Goal: Information Seeking & Learning: Check status

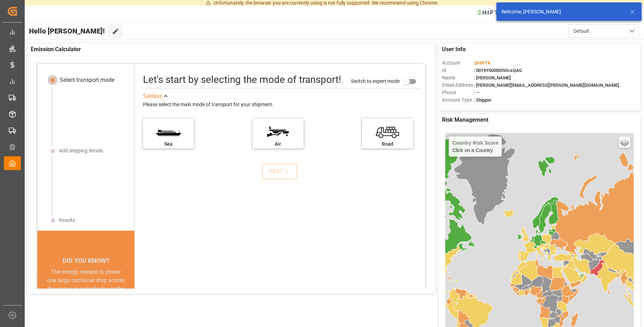
click at [633, 10] on icon at bounding box center [632, 11] width 8 height 8
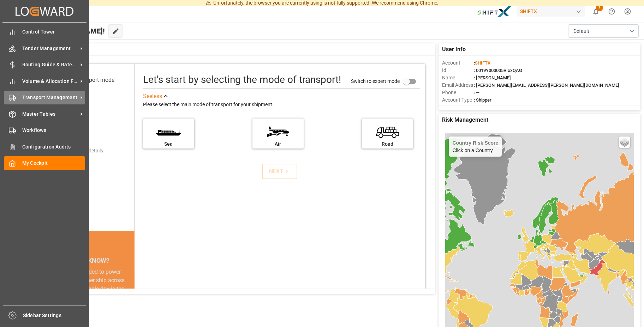
click at [51, 100] on span "Transport Management" at bounding box center [50, 97] width 56 height 7
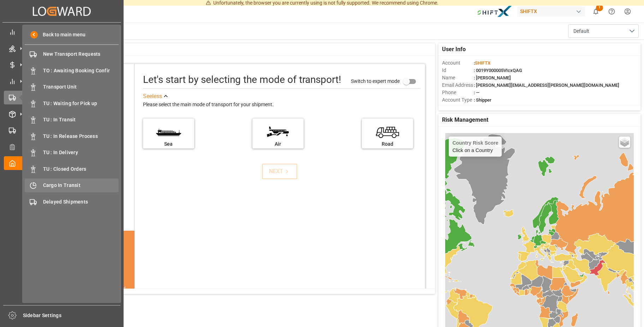
click at [71, 180] on div "Cargo In Transit Cargo In Transit" at bounding box center [72, 186] width 94 height 14
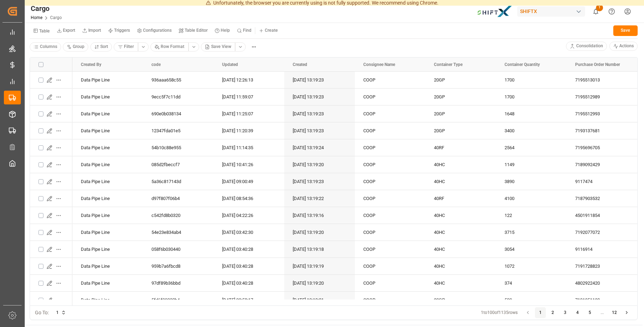
click at [239, 50] on html "Unfortunately, the browser you are currently using is not fully supported. We r…" at bounding box center [322, 163] width 644 height 327
click at [255, 96] on div "BCO View" at bounding box center [261, 99] width 41 height 10
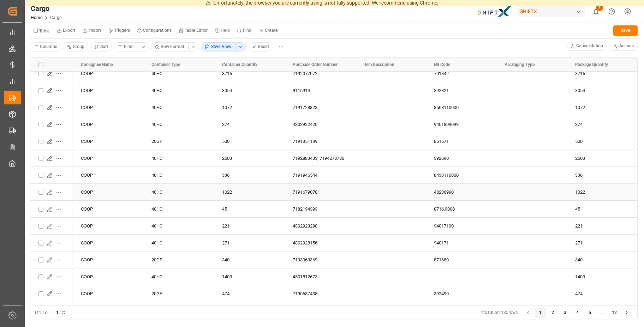
scroll to position [349, 0]
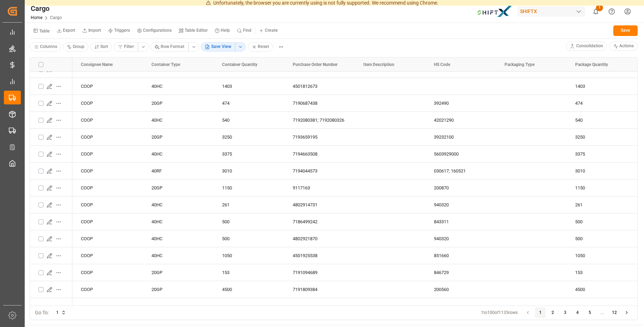
click at [566, 313] on button "3" at bounding box center [565, 312] width 11 height 11
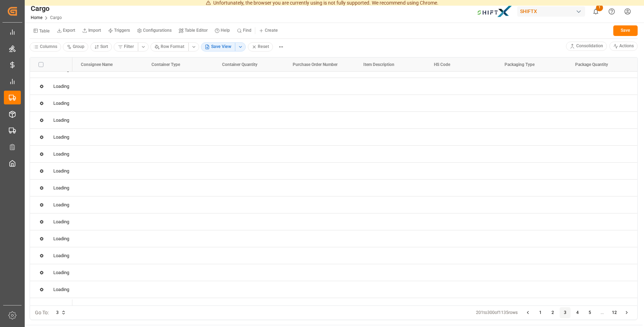
scroll to position [0, 0]
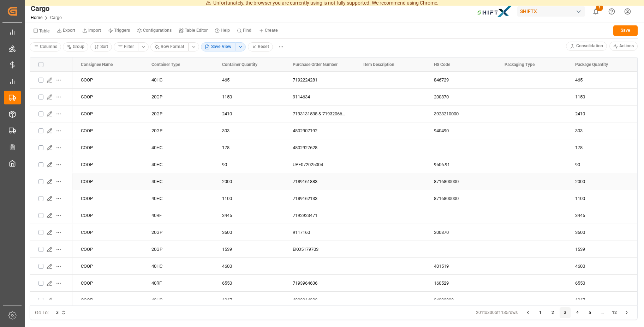
click at [47, 180] on icon "Press SPACE to select this row." at bounding box center [50, 182] width 6 height 6
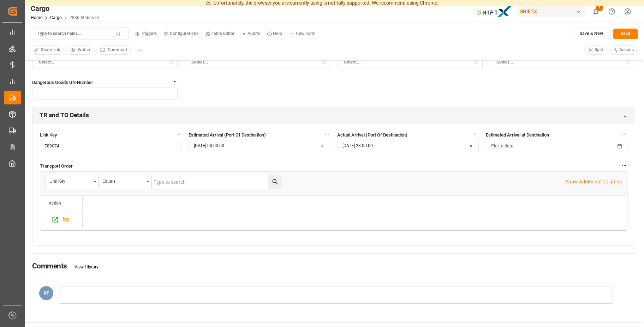
scroll to position [180, 0]
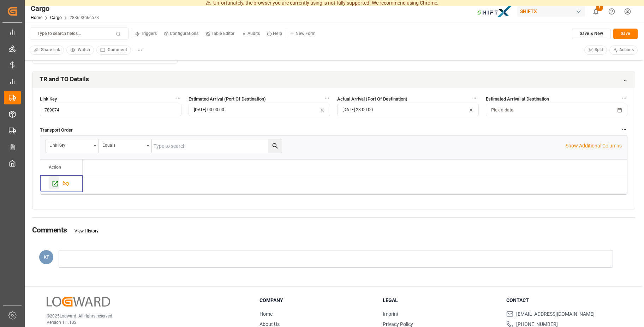
click at [58, 185] on icon "Press SPACE to select this row." at bounding box center [56, 184] width 6 height 6
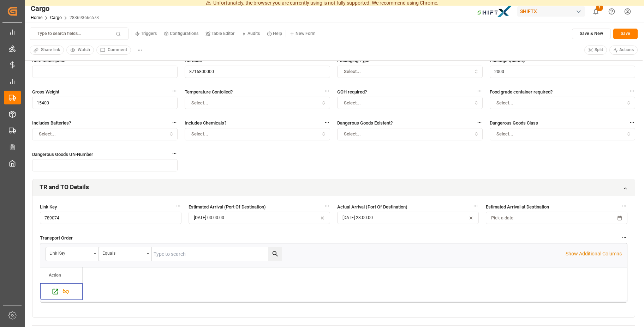
scroll to position [0, 0]
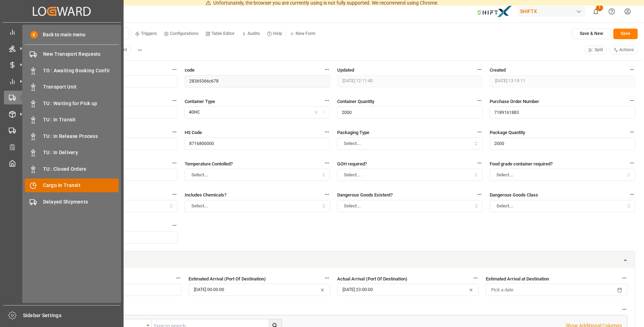
click at [62, 184] on span "Cargo In Transit" at bounding box center [81, 185] width 76 height 7
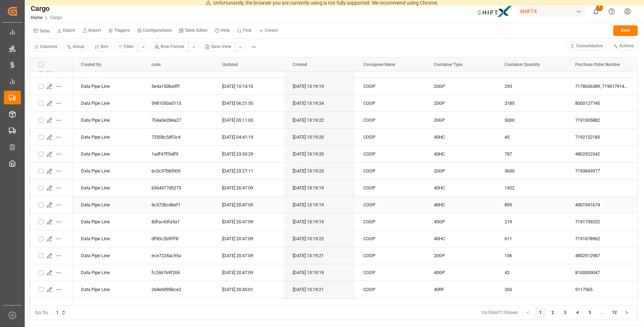
scroll to position [921, 0]
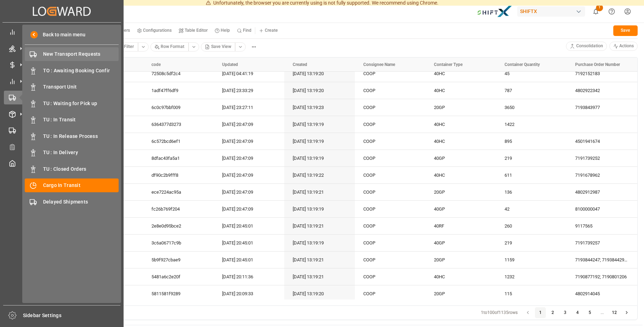
click at [66, 53] on span "New Transport Requests" at bounding box center [81, 53] width 76 height 7
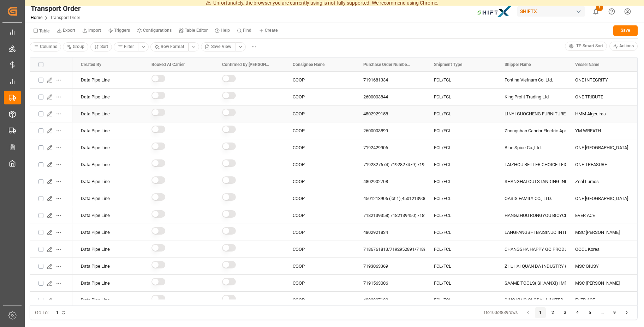
click at [50, 112] on icon "Press SPACE to select this row." at bounding box center [49, 114] width 5 height 5
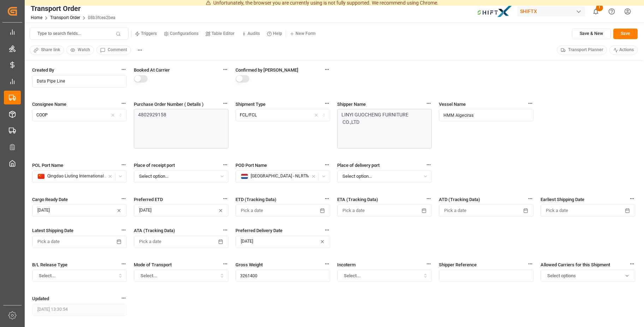
click at [570, 49] on span "Transport Planner" at bounding box center [585, 50] width 35 height 6
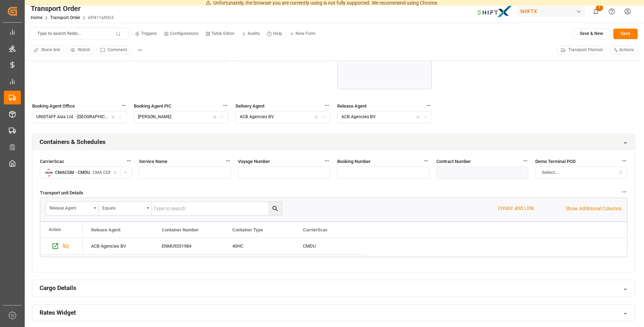
scroll to position [360, 0]
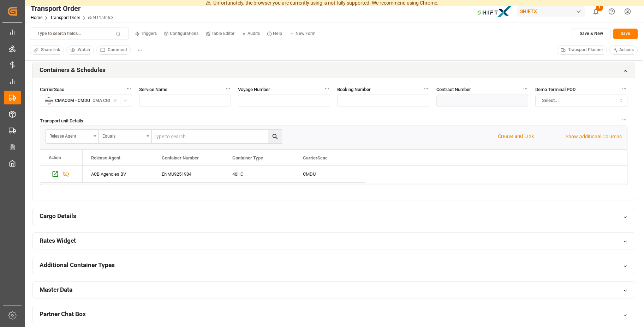
click at [113, 248] on div "Rates Widget" at bounding box center [333, 241] width 602 height 17
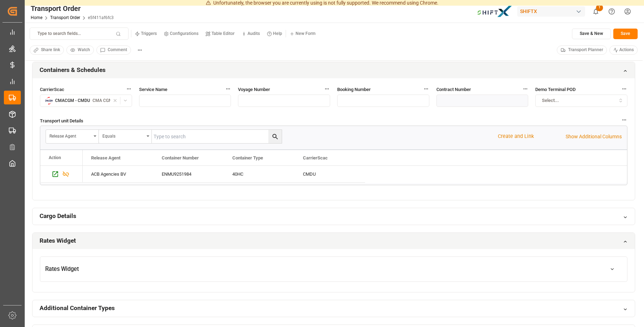
scroll to position [396, 0]
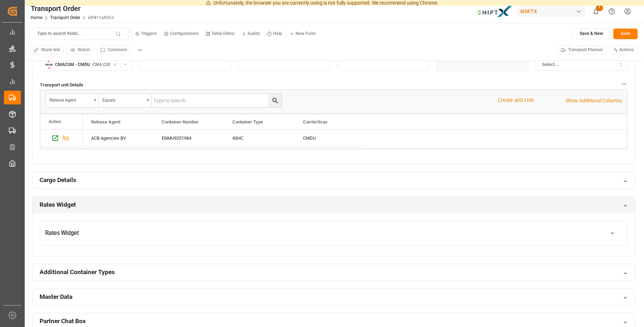
click at [124, 241] on button "Rates Widget" at bounding box center [333, 233] width 587 height 20
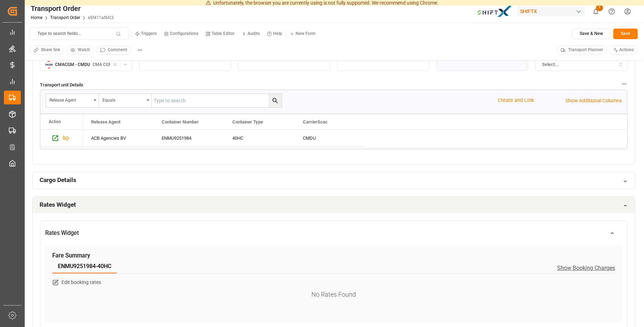
scroll to position [432, 0]
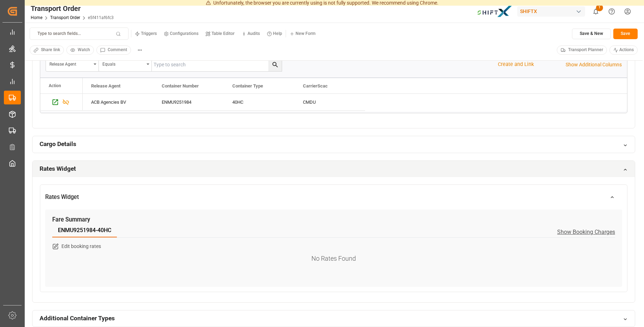
click at [214, 195] on button "Rates Widget" at bounding box center [333, 197] width 587 height 20
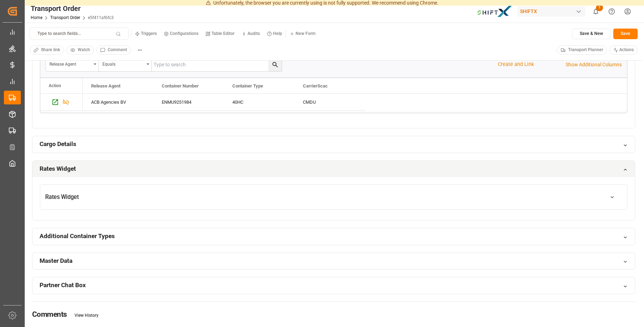
scroll to position [396, 0]
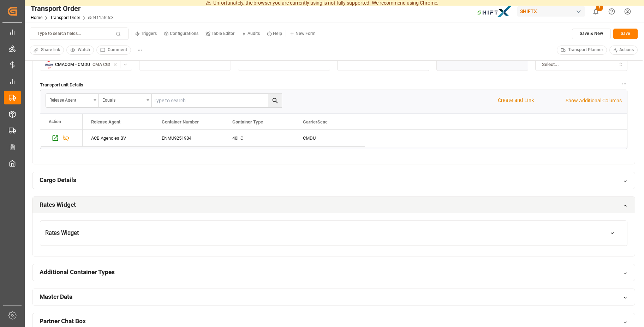
click at [120, 180] on div "Cargo Details" at bounding box center [333, 180] width 602 height 17
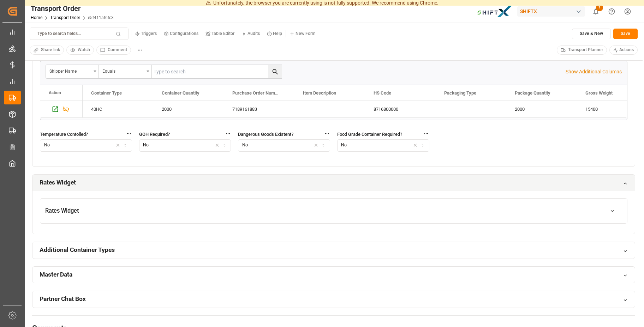
scroll to position [360, 0]
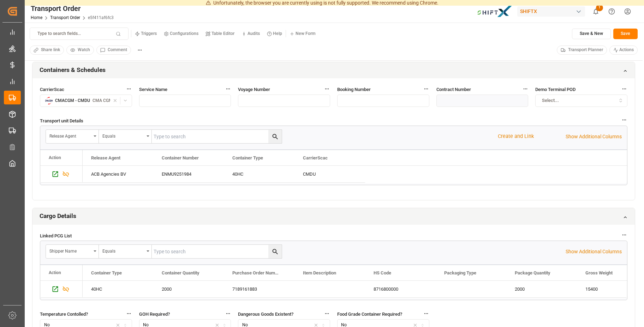
click at [140, 215] on div "Cargo Details" at bounding box center [333, 216] width 602 height 17
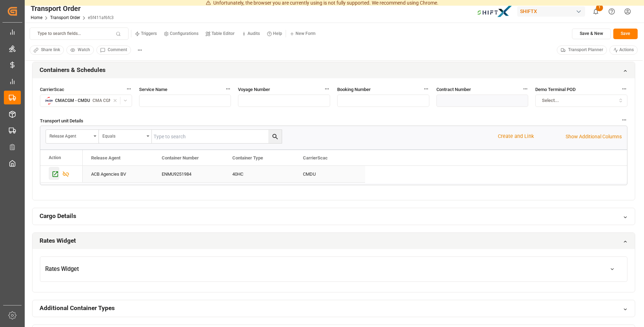
click at [57, 178] on div "Press SPACE to select this row." at bounding box center [54, 173] width 11 height 13
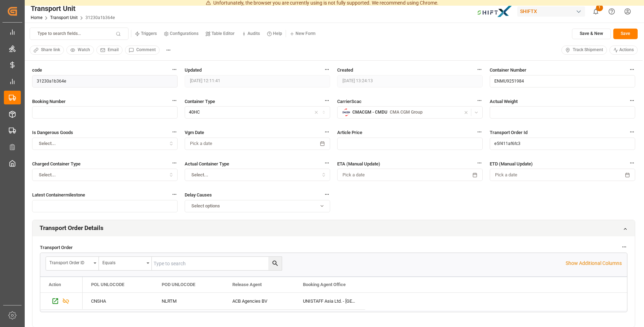
click at [588, 53] on span "Track Shipment" at bounding box center [588, 50] width 30 height 6
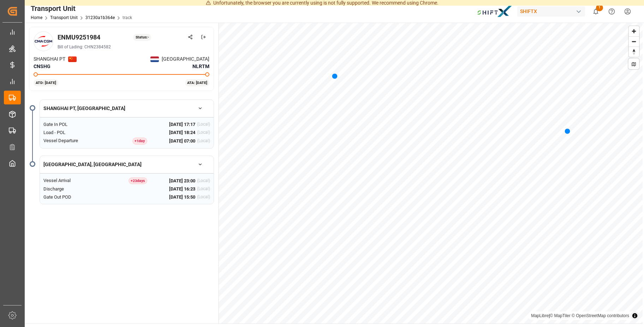
click at [203, 167] on button "button" at bounding box center [200, 165] width 20 height 12
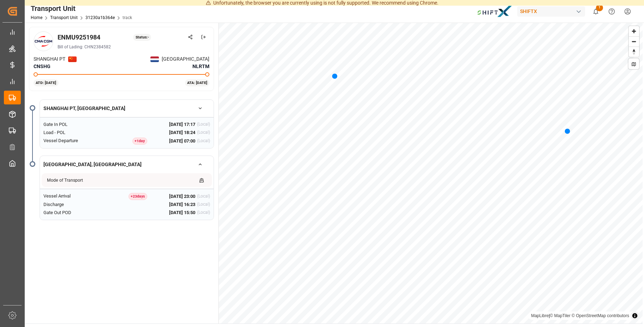
click at [204, 164] on button "button" at bounding box center [200, 165] width 20 height 12
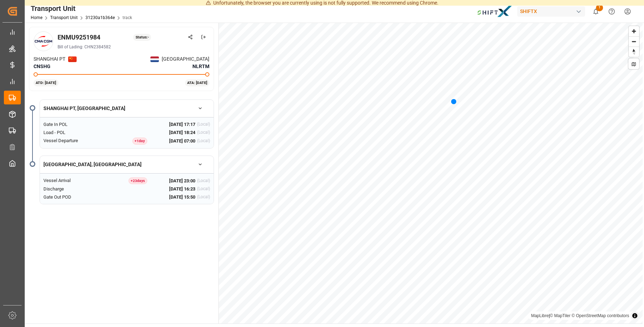
click at [197, 104] on button "button" at bounding box center [200, 108] width 20 height 12
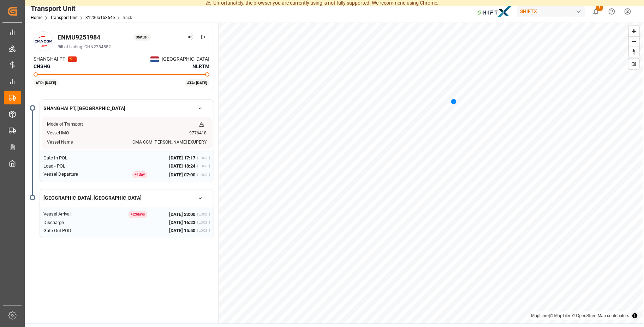
click at [196, 195] on button "button" at bounding box center [200, 198] width 20 height 12
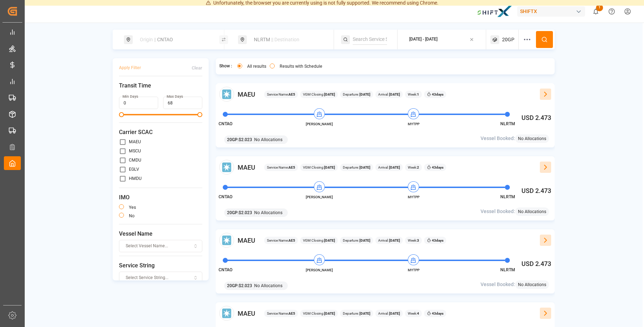
click at [123, 142] on input "primary checkbox" at bounding box center [122, 141] width 7 height 7
checkbox input "true"
click at [120, 150] on input "primary checkbox" at bounding box center [122, 151] width 7 height 7
checkbox input "true"
click at [121, 143] on input "primary checkbox" at bounding box center [122, 141] width 7 height 7
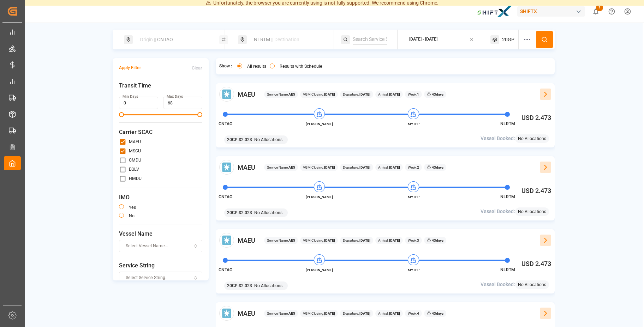
checkbox input "false"
click at [121, 150] on input "primary checkbox" at bounding box center [122, 151] width 7 height 7
checkbox input "false"
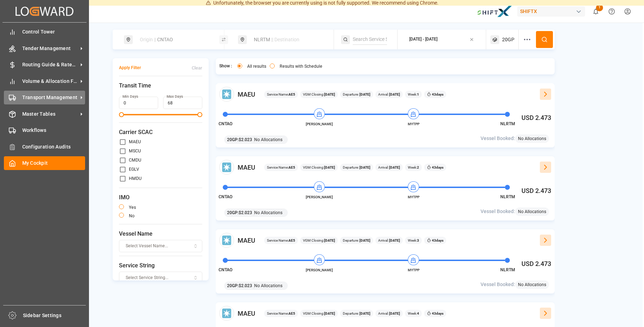
click at [69, 101] on span "Transport Management" at bounding box center [50, 97] width 56 height 7
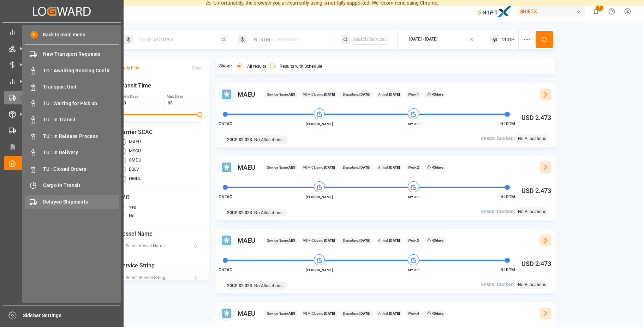
click at [62, 202] on span "Delayed Shipments" at bounding box center [81, 201] width 76 height 7
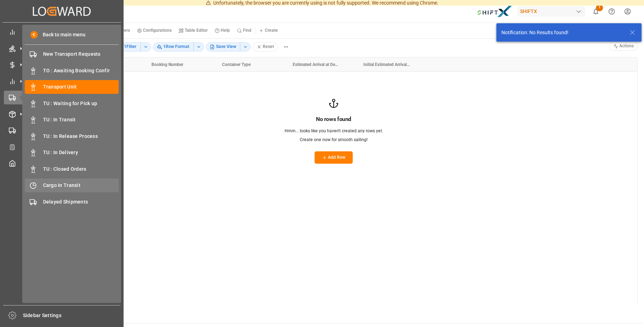
click at [59, 184] on span "Cargo In Transit" at bounding box center [81, 185] width 76 height 7
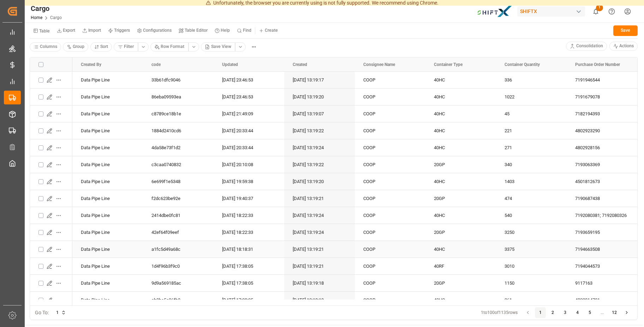
scroll to position [318, 0]
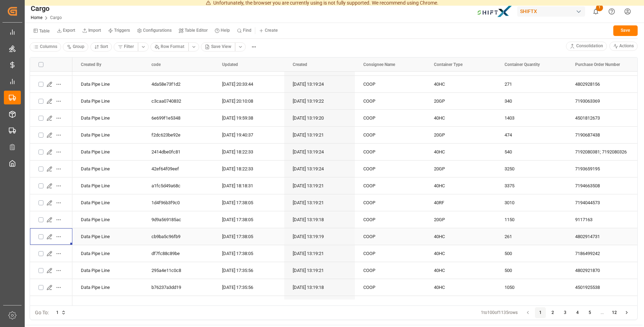
click at [48, 238] on icon "Press SPACE to select this row." at bounding box center [49, 236] width 5 height 5
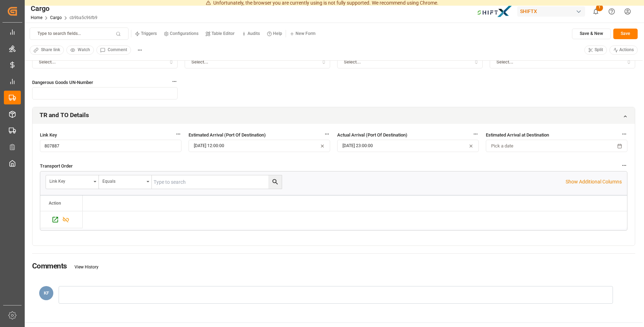
scroll to position [180, 0]
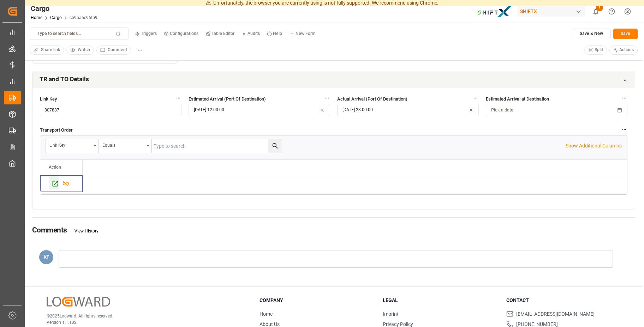
click at [56, 186] on icon "Press SPACE to select this row." at bounding box center [55, 183] width 7 height 7
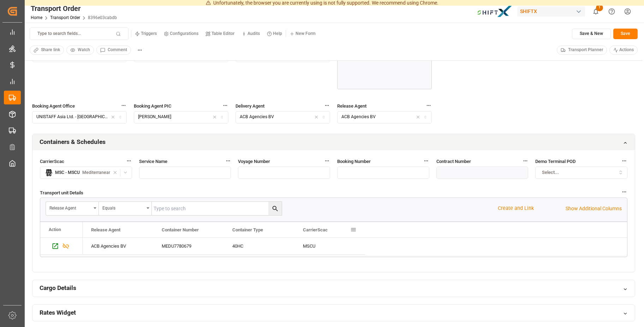
scroll to position [324, 0]
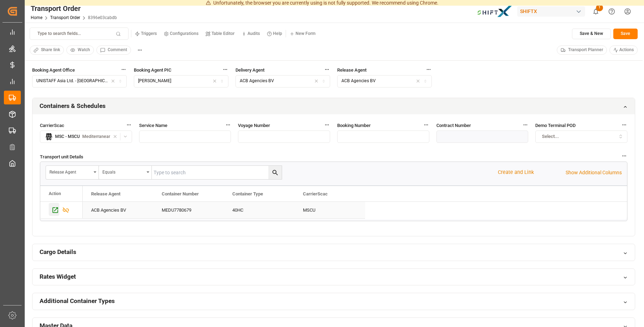
click at [57, 210] on icon "Press SPACE to select this row." at bounding box center [55, 210] width 7 height 7
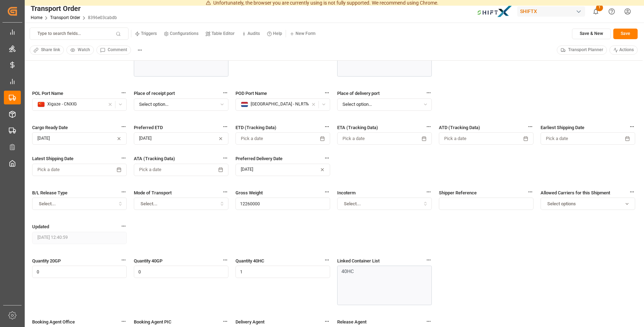
scroll to position [0, 0]
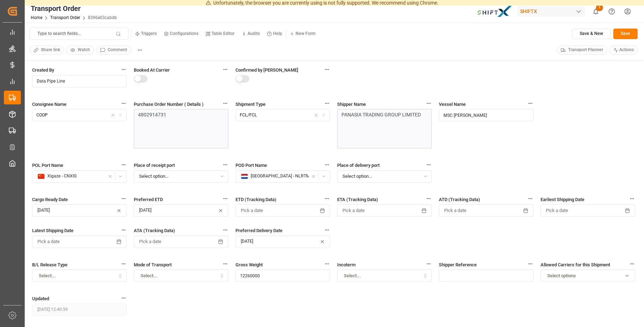
click at [624, 9] on html "Unfortunately, the browser you are currently using is not fully supported. We r…" at bounding box center [322, 163] width 644 height 327
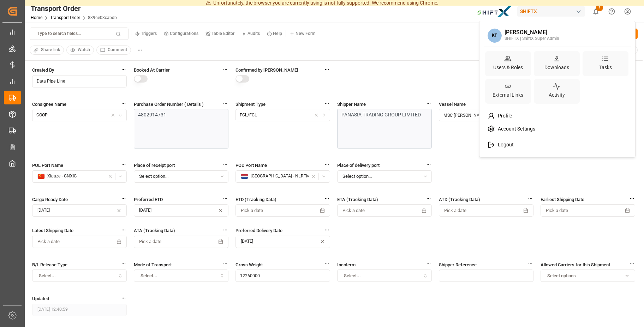
click at [455, 32] on html "Unfortunately, the browser you are currently using is not fully supported. We r…" at bounding box center [322, 163] width 644 height 327
click at [629, 17] on html "Unfortunately, the browser you are currently using is not fully supported. We r…" at bounding box center [322, 163] width 644 height 327
click at [501, 148] on span "Logout" at bounding box center [504, 145] width 19 height 6
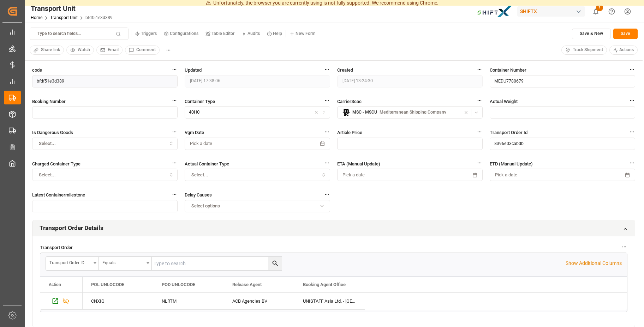
click at [573, 54] on button "Track Shipment" at bounding box center [584, 50] width 46 height 9
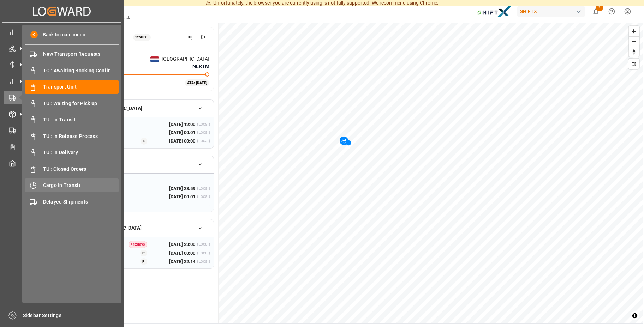
click at [73, 187] on span "Cargo In Transit" at bounding box center [81, 185] width 76 height 7
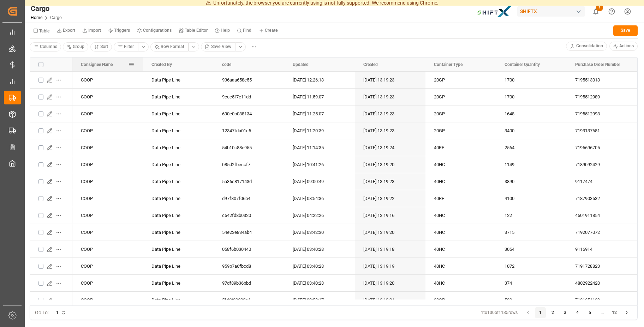
drag, startPoint x: 381, startPoint y: 68, endPoint x: 116, endPoint y: 68, distance: 264.8
click at [116, 68] on div "Consignee Name" at bounding box center [104, 65] width 47 height 14
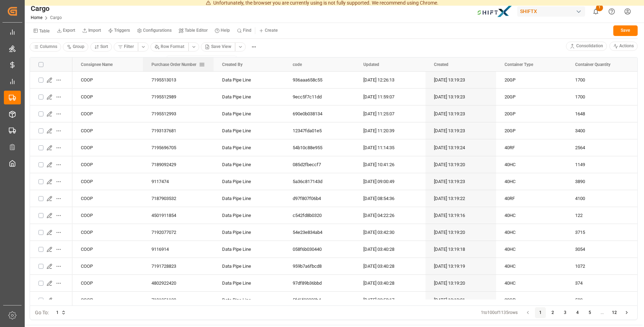
drag, startPoint x: 587, startPoint y: 62, endPoint x: 171, endPoint y: 60, distance: 416.6
click at [171, 60] on div "Purchase Order Number" at bounding box center [174, 65] width 47 height 14
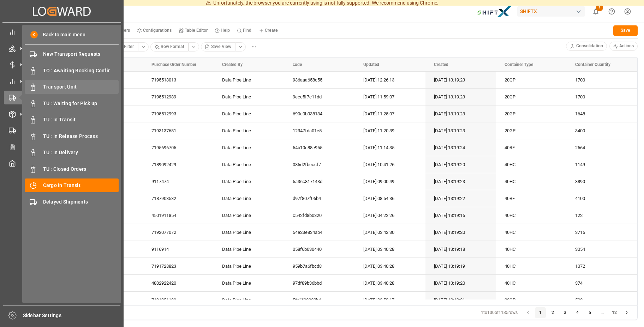
click at [57, 84] on span "Transport Unit" at bounding box center [81, 86] width 76 height 7
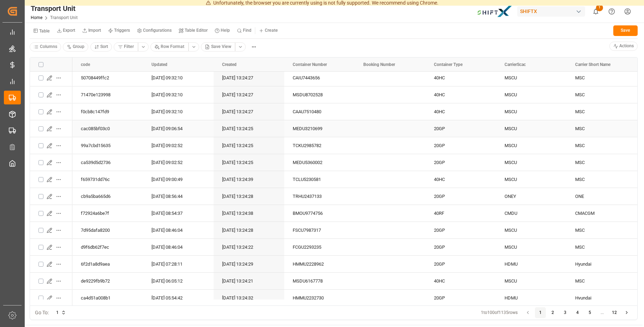
scroll to position [254, 0]
